Goal: Subscribe to service/newsletter

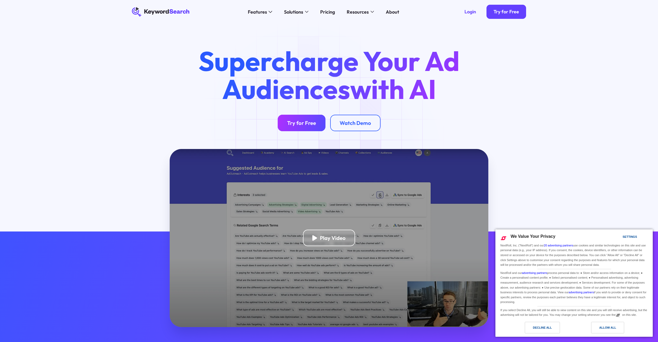
click at [304, 121] on div "Try for Free" at bounding box center [301, 123] width 29 height 7
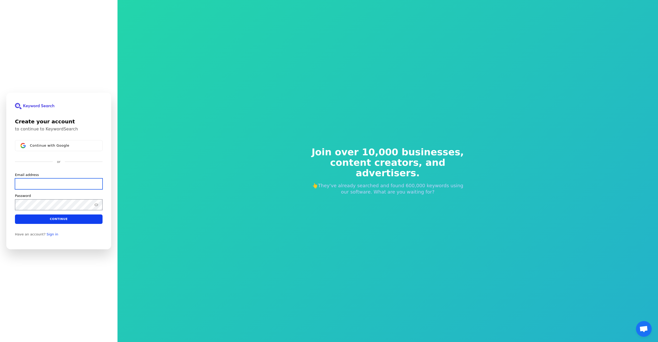
click at [42, 183] on input "Email address" at bounding box center [59, 184] width 88 height 11
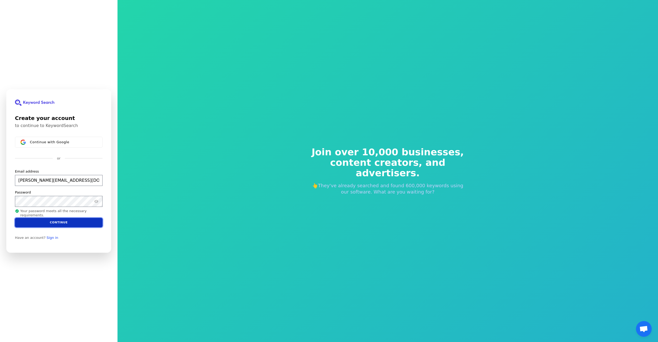
click at [62, 223] on button "Continue" at bounding box center [59, 222] width 88 height 9
click at [73, 222] on button "Continue" at bounding box center [59, 222] width 88 height 9
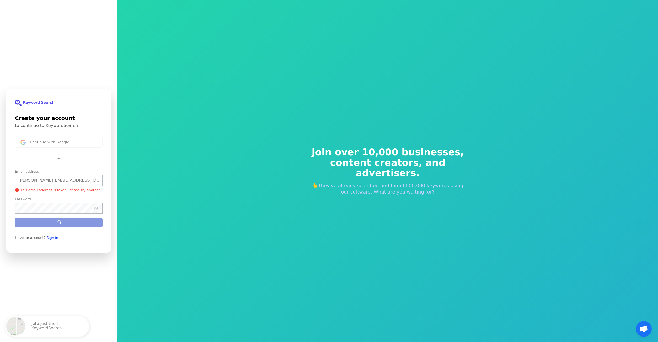
type input "[PERSON_NAME][EMAIL_ADDRESS][DOMAIN_NAME]"
click at [84, 65] on div "Create your account to continue to KeywordSearch Continue with Google or Email …" at bounding box center [58, 171] width 117 height 342
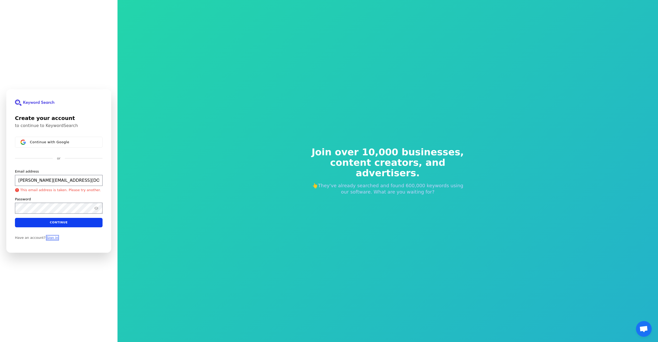
click at [47, 238] on link "Sign in" at bounding box center [53, 238] width 12 height 4
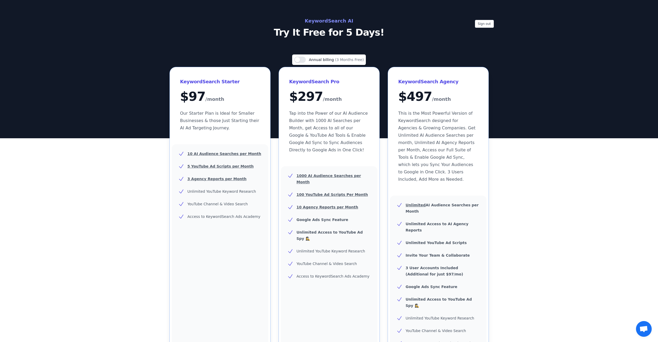
click at [343, 36] on p "Try It Free for 5 Days!" at bounding box center [329, 32] width 235 height 10
click at [331, 29] on p "Try It Free for 5 Days!" at bounding box center [329, 32] width 235 height 10
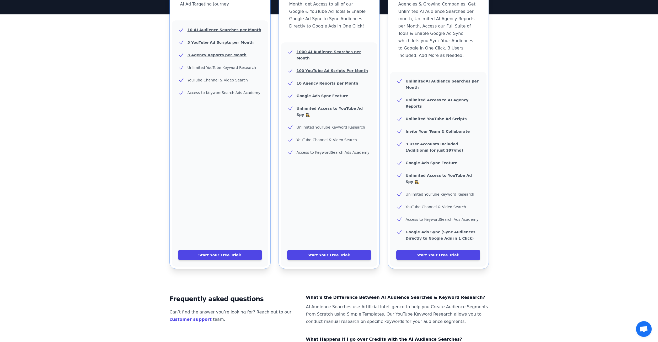
scroll to position [134, 0]
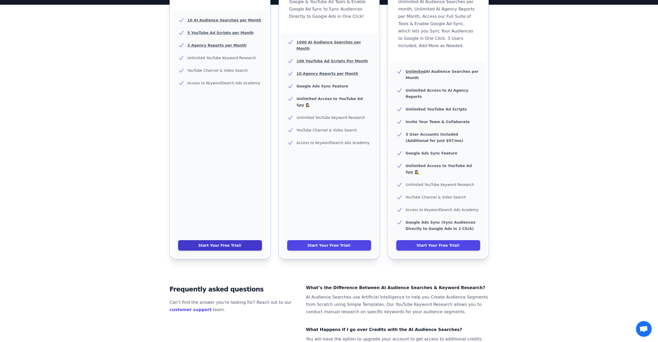
click at [227, 240] on link "Start Your Free Trial!" at bounding box center [220, 245] width 84 height 10
